Goal: Task Accomplishment & Management: Manage account settings

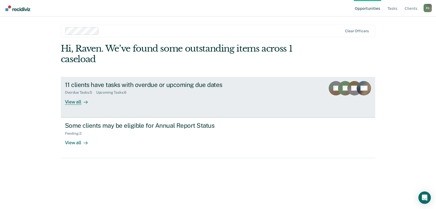
click at [76, 102] on div "View all" at bounding box center [79, 100] width 29 height 10
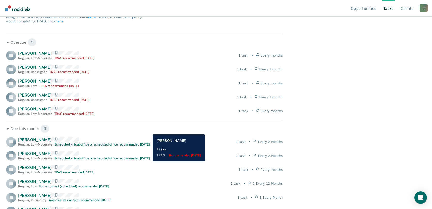
scroll to position [76, 0]
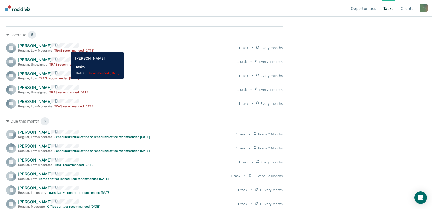
click at [67, 49] on div "TRAS recommended [DATE]" at bounding box center [74, 51] width 40 height 4
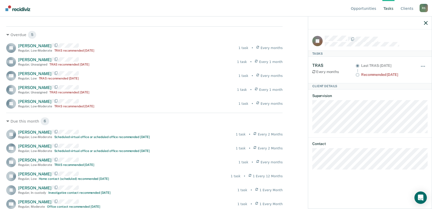
click at [391, 73] on div "Recommended [DATE]" at bounding box center [387, 75] width 52 height 4
click at [424, 65] on button "button" at bounding box center [423, 69] width 9 height 8
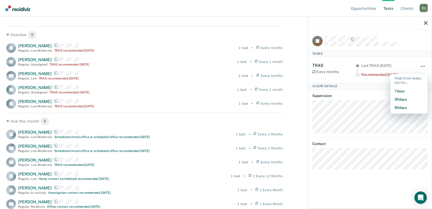
click at [424, 65] on button "button" at bounding box center [423, 69] width 9 height 8
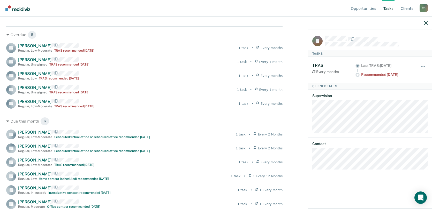
click at [368, 91] on article "JR Tasks TRAS Every months Last TRAS: [DATE] Recommended [DATE] Hide from tasks…" at bounding box center [369, 103] width 115 height 134
click at [306, 93] on main "Clear officers Tasks The clients listed below have upcoming requirements due th…" at bounding box center [216, 43] width 432 height 180
click at [320, 95] on dt "Supervision" at bounding box center [369, 96] width 115 height 4
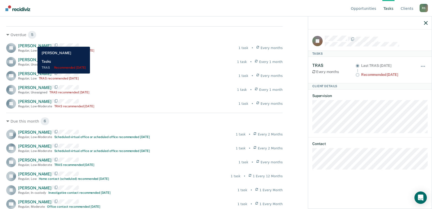
click at [34, 43] on span "[PERSON_NAME]" at bounding box center [34, 45] width 33 height 5
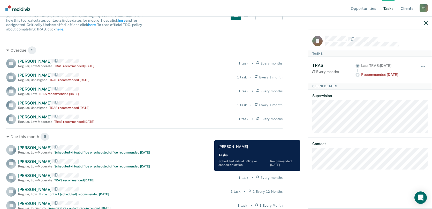
scroll to position [50, 0]
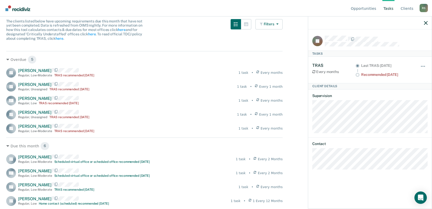
click at [172, 31] on div "The clients listed below have upcoming requirements due this month that have no…" at bounding box center [144, 33] width 276 height 28
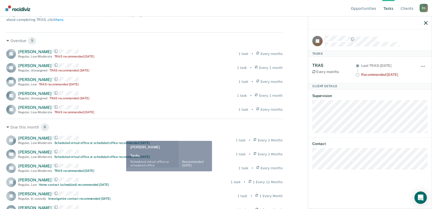
scroll to position [76, 0]
